Goal: Information Seeking & Learning: Learn about a topic

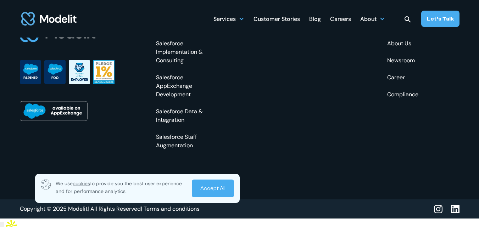
scroll to position [2760, 0]
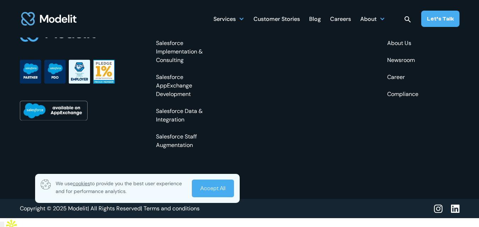
click at [398, 47] on link "About Us" at bounding box center [402, 43] width 31 height 9
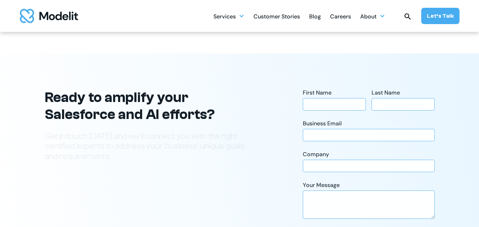
scroll to position [1816, 0]
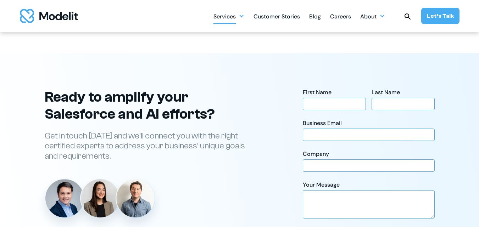
click at [232, 16] on div "Services" at bounding box center [224, 17] width 22 height 14
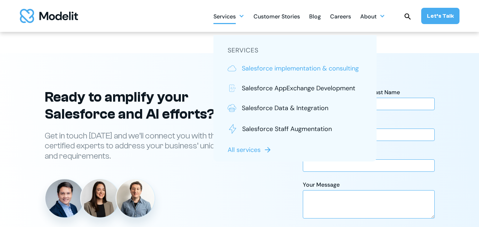
click at [275, 67] on p "Salesforce implementation & consulting" at bounding box center [300, 68] width 117 height 9
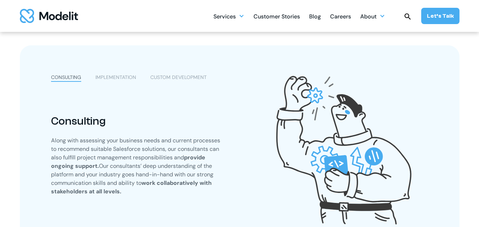
scroll to position [251, 0]
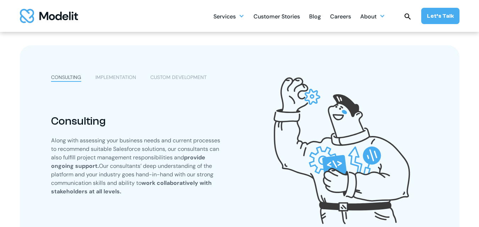
click at [120, 74] on div "IMPLEMENTATION" at bounding box center [115, 77] width 41 height 7
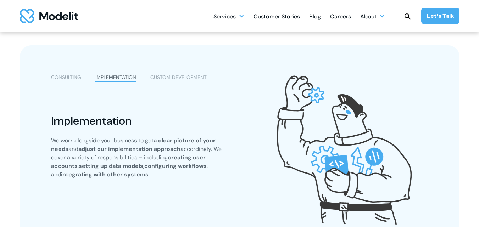
click at [173, 74] on div "CUSTOM DEVELOPMENT" at bounding box center [178, 77] width 56 height 7
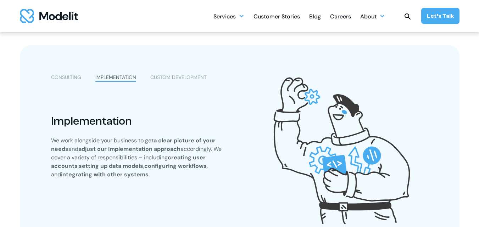
scroll to position [309, 0]
click at [171, 76] on div "CUSTOM DEVELOPMENT" at bounding box center [178, 77] width 56 height 7
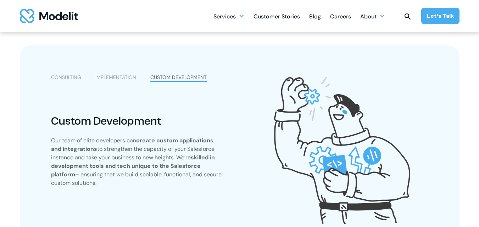
click at [69, 76] on div "CONSULTING" at bounding box center [66, 77] width 30 height 7
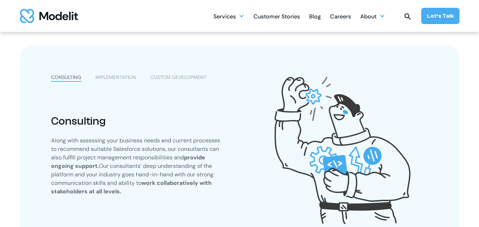
click at [115, 74] on div "IMPLEMENTATION" at bounding box center [115, 77] width 41 height 7
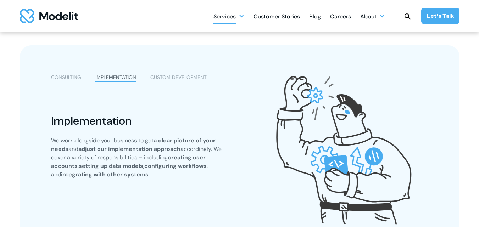
click at [230, 15] on div "Services" at bounding box center [224, 17] width 22 height 14
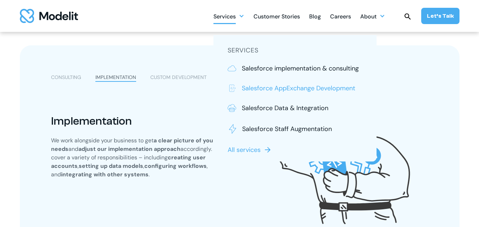
click at [268, 92] on p "Salesforce AppExchange Development" at bounding box center [298, 88] width 113 height 9
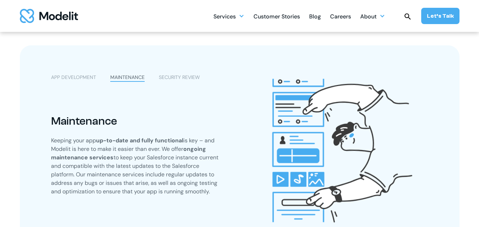
scroll to position [322, 0]
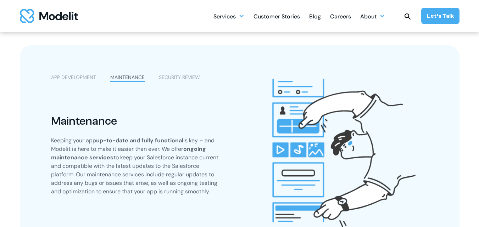
click at [174, 80] on div "SECURITY REVIEW" at bounding box center [179, 77] width 41 height 7
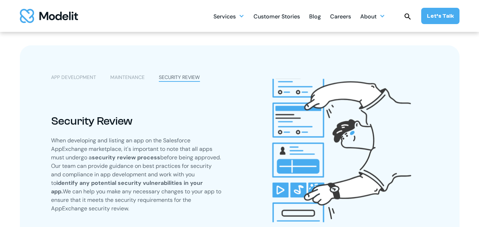
scroll to position [333, 0]
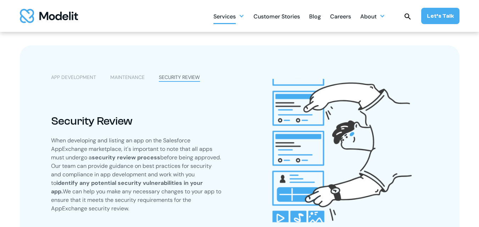
click at [243, 19] on div "Services" at bounding box center [228, 16] width 31 height 14
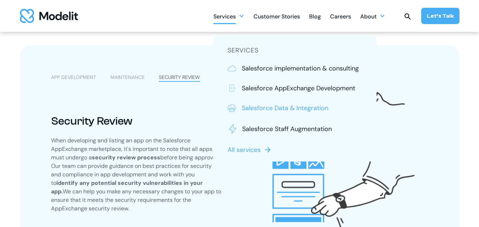
click at [273, 108] on p "Salesforce Data & Integration" at bounding box center [285, 107] width 86 height 9
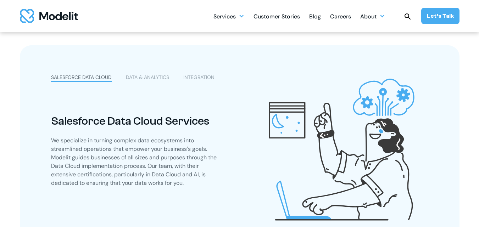
scroll to position [228, 0]
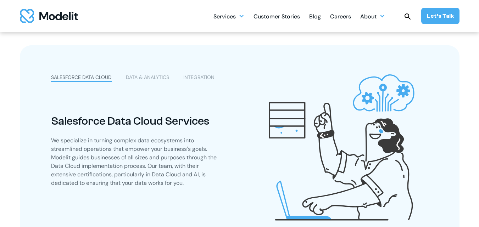
click at [142, 75] on div "DATA & ANALYTICS" at bounding box center [147, 77] width 43 height 7
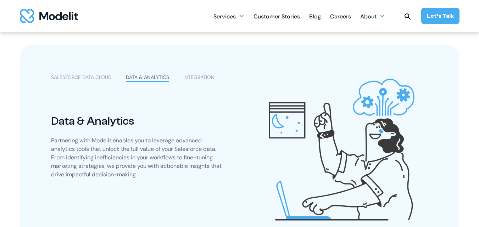
click at [194, 73] on div "SALESFORCE DATA CLOUD DATA & ANALYTICS INTEGRATION Salesforce Data Cloud Servic…" at bounding box center [239, 150] width 439 height 211
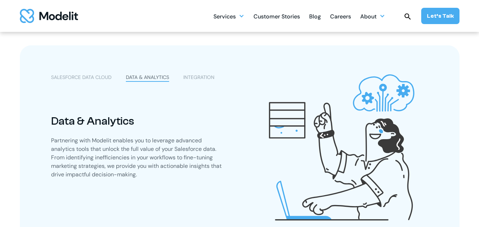
click at [194, 78] on div "INTEGRATION" at bounding box center [198, 77] width 31 height 7
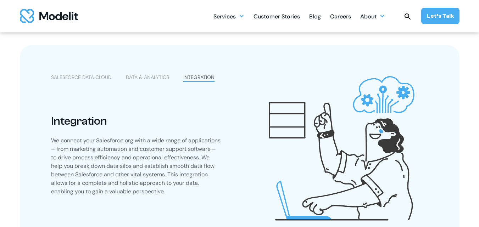
scroll to position [262, 0]
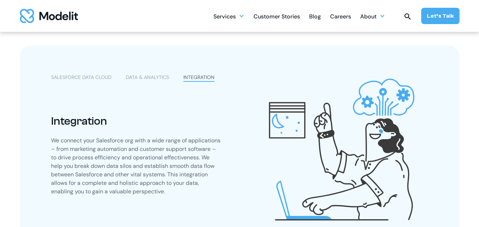
click at [160, 82] on link "DATA & ANALYTICS" at bounding box center [147, 78] width 43 height 8
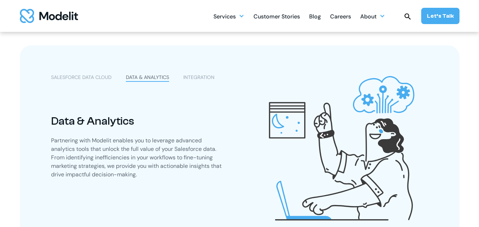
click at [100, 79] on div "SALESFORCE DATA CLOUD" at bounding box center [81, 77] width 61 height 7
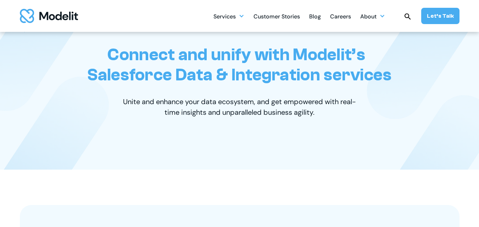
scroll to position [0, 0]
